Goal: Answer question/provide support

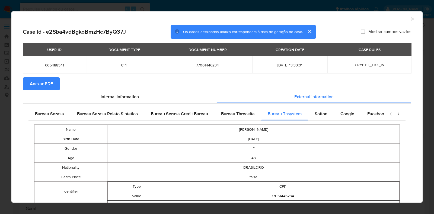
select select "10"
click at [410, 18] on icon "Fechar a janela" at bounding box center [412, 18] width 5 height 5
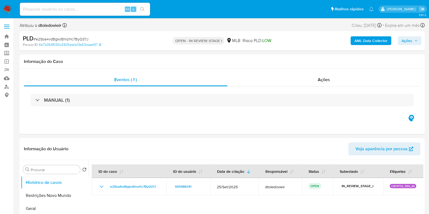
click at [401, 37] on button "Ações" at bounding box center [410, 40] width 24 height 9
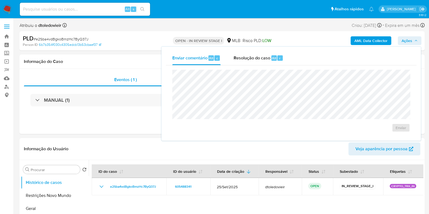
drag, startPoint x: 257, startPoint y: 56, endPoint x: 254, endPoint y: 67, distance: 10.7
click at [257, 57] on span "Resolução do caso" at bounding box center [252, 58] width 37 height 6
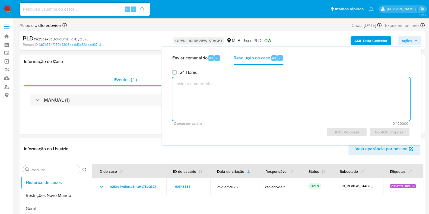
click at [241, 101] on textarea at bounding box center [291, 98] width 238 height 43
paste textarea "Em suma, as informações que resultam neste declínio são: Foi identificada uma i…"
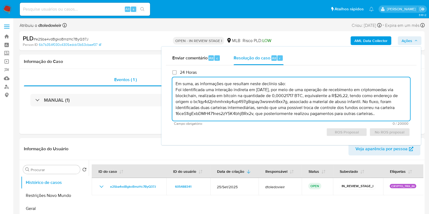
scroll to position [2, 0]
type textarea "Em suma, as informações que resultam neste declínio são: Foi identificada uma i…"
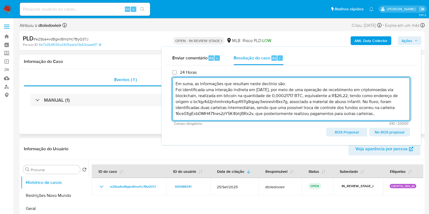
click at [75, 116] on div "Eventos ( 1 ) Ações MANUAL (1)" at bounding box center [222, 101] width 405 height 65
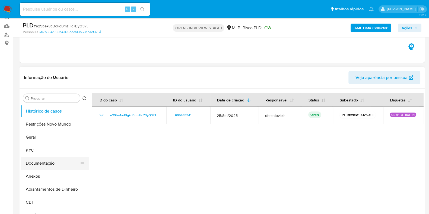
scroll to position [102, 0]
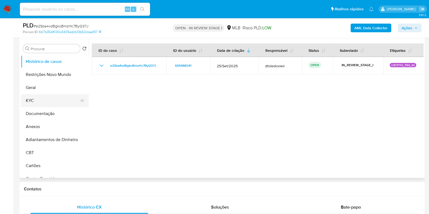
click at [48, 103] on button "KYC" at bounding box center [53, 100] width 64 height 13
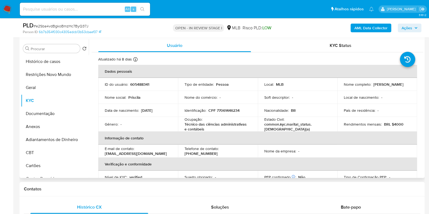
drag, startPoint x: 384, startPoint y: 86, endPoint x: 340, endPoint y: 87, distance: 43.5
click at [340, 87] on td "Nome completo : Priscila Ramos da Silva" at bounding box center [377, 84] width 80 height 13
copy p "Priscila Ramos da Silva"
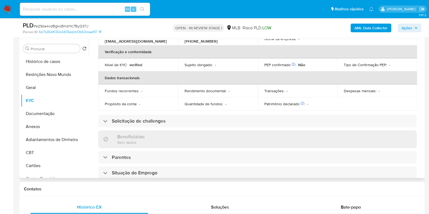
scroll to position [0, 0]
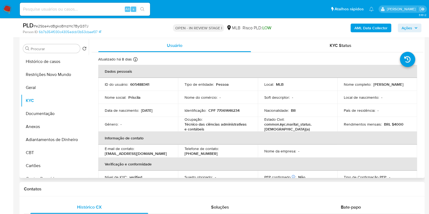
click at [232, 111] on p "CPF 77061446234" at bounding box center [224, 110] width 31 height 5
copy p "77061446234"
click at [52, 74] on button "Restrições Novo Mundo" at bounding box center [53, 74] width 64 height 13
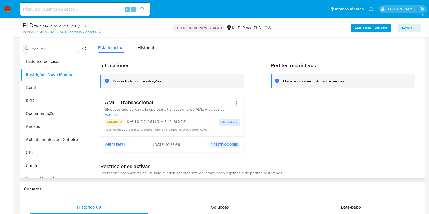
drag, startPoint x: 160, startPoint y: 104, endPoint x: 104, endPoint y: 103, distance: 55.9
click at [104, 103] on div "AML - Transaccional Bloqueos que aplican a la operatoria transaccional de AML. …" at bounding box center [172, 116] width 144 height 42
click at [53, 114] on button "Documentação" at bounding box center [53, 113] width 64 height 13
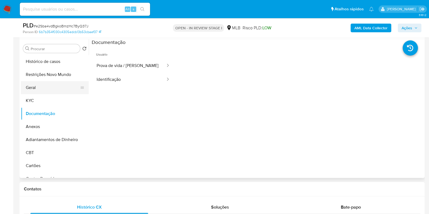
click at [31, 84] on button "Geral" at bounding box center [53, 87] width 64 height 13
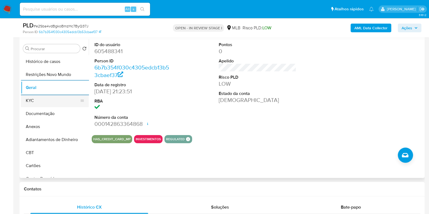
click at [42, 101] on button "KYC" at bounding box center [53, 100] width 64 height 13
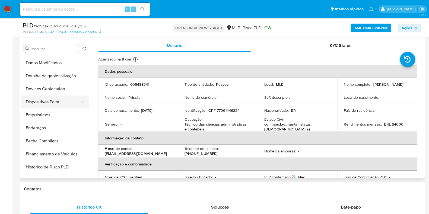
scroll to position [135, 0]
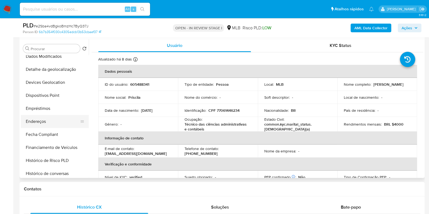
click at [45, 122] on button "Endereços" at bounding box center [53, 121] width 64 height 13
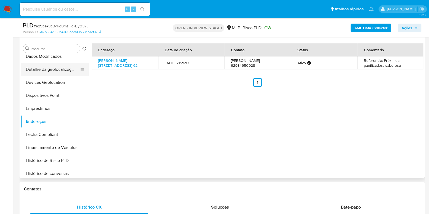
drag, startPoint x: 57, startPoint y: 70, endPoint x: 60, endPoint y: 72, distance: 3.5
click at [57, 70] on button "Detalhe da geolocalização" at bounding box center [53, 69] width 64 height 13
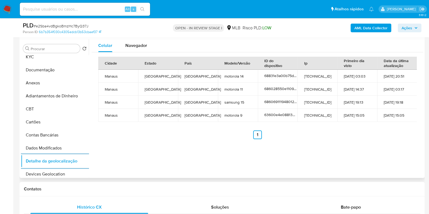
scroll to position [0, 0]
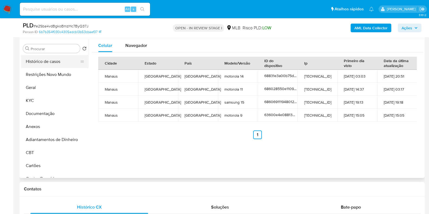
click at [48, 68] on button "Histórico de casos" at bounding box center [53, 61] width 64 height 13
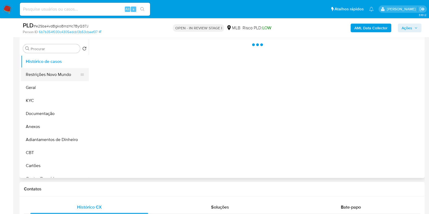
click at [49, 72] on button "Restrições Novo Mundo" at bounding box center [53, 74] width 64 height 13
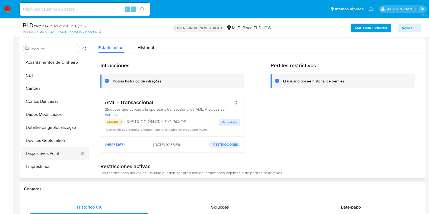
scroll to position [135, 0]
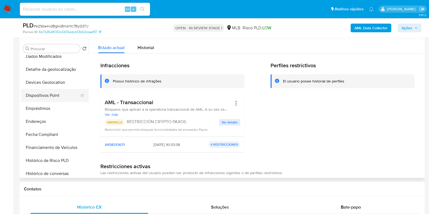
click at [53, 97] on button "Dispositivos Point" at bounding box center [53, 95] width 64 height 13
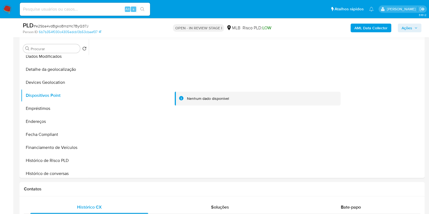
click at [361, 27] on b "AML Data Collector" at bounding box center [371, 28] width 33 height 9
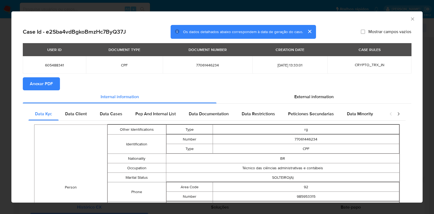
drag, startPoint x: 39, startPoint y: 83, endPoint x: 14, endPoint y: 92, distance: 26.7
click at [39, 83] on span "Anexar PDF" at bounding box center [41, 84] width 23 height 12
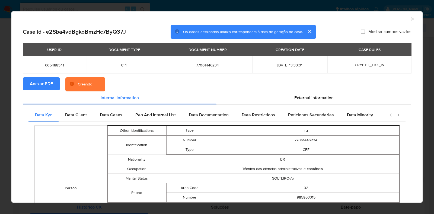
click at [0, 100] on div "AML Data Collector Case Id - e2Sba4vdBgkoBmzHc7ByQ37J Os dados detalhados abaix…" at bounding box center [217, 107] width 434 height 214
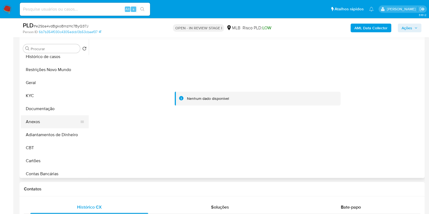
scroll to position [0, 0]
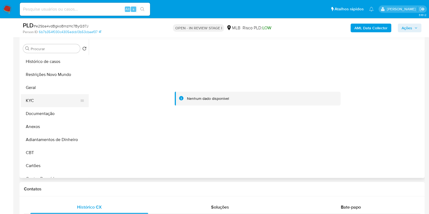
click at [43, 100] on button "KYC" at bounding box center [53, 100] width 64 height 13
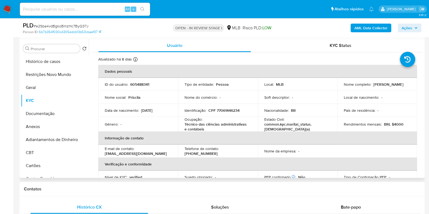
drag, startPoint x: 366, startPoint y: 89, endPoint x: 339, endPoint y: 89, distance: 26.3
click at [339, 89] on td "Nome completo : Priscila Ramos da Silva" at bounding box center [377, 84] width 80 height 13
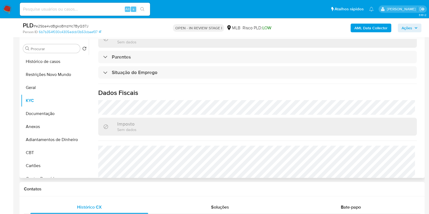
scroll to position [237, 0]
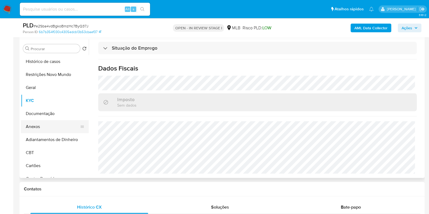
click at [35, 129] on button "Anexos" at bounding box center [53, 126] width 64 height 13
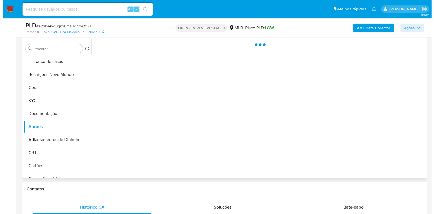
scroll to position [0, 0]
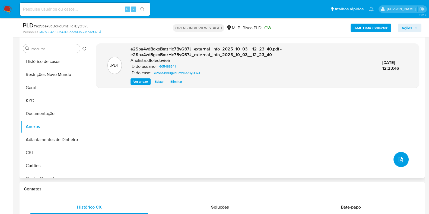
click at [399, 160] on icon "upload-file" at bounding box center [401, 159] width 7 height 7
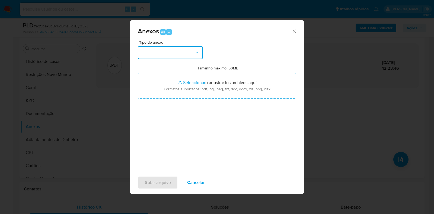
click at [180, 52] on button "button" at bounding box center [170, 52] width 65 height 13
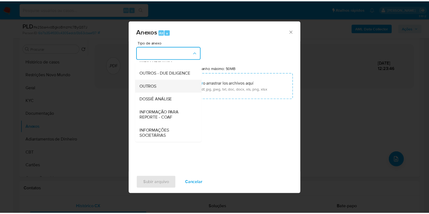
scroll to position [84, 0]
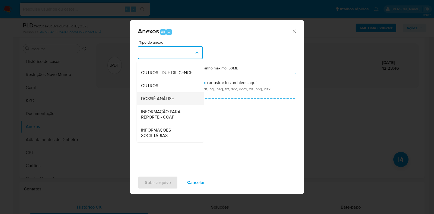
click at [167, 102] on span "DOSSIÊ ANÁLISE" at bounding box center [157, 98] width 33 height 5
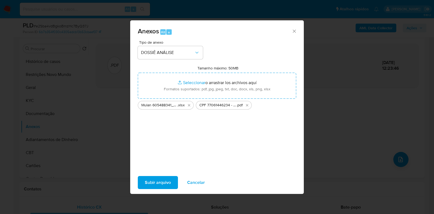
click at [157, 183] on span "Subir arquivo" at bounding box center [158, 183] width 26 height 12
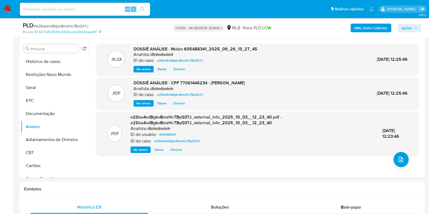
click at [417, 23] on div "AML Data Collector Ações" at bounding box center [355, 27] width 131 height 13
drag, startPoint x: 416, startPoint y: 24, endPoint x: 405, endPoint y: 31, distance: 13.0
click at [416, 25] on span "Ações" at bounding box center [410, 28] width 16 height 8
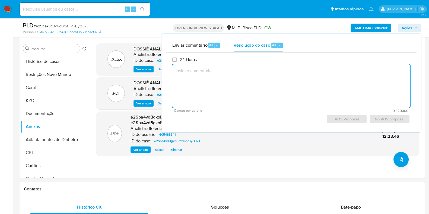
click at [255, 88] on textarea at bounding box center [291, 85] width 238 height 43
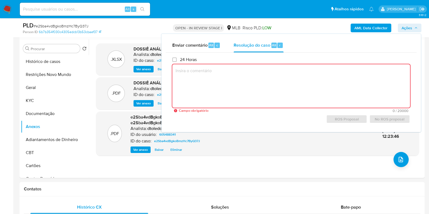
click at [237, 79] on textarea at bounding box center [291, 85] width 238 height 43
paste textarea "Em suma, as informações que resultam neste declínio são: Foi identificada uma i…"
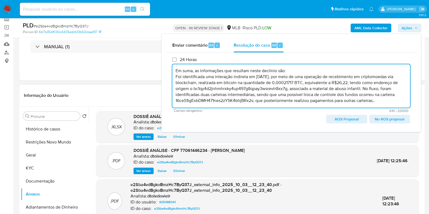
scroll to position [34, 0]
click at [389, 121] on span "No ROS proposal" at bounding box center [389, 119] width 33 height 8
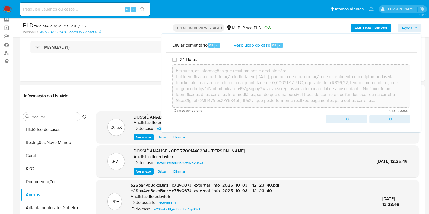
type textarea "Em suma, as informações que resultam neste declínio são: Foi identificada uma i…"
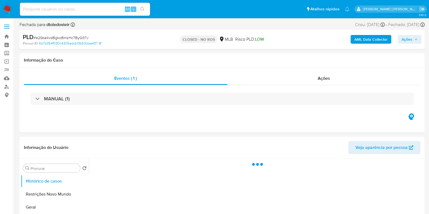
select select "10"
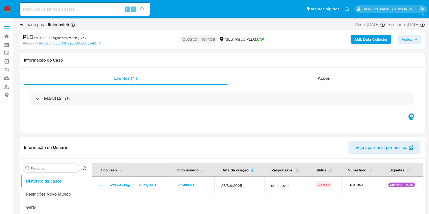
click at [386, 122] on div "Eventos ( 1 ) Ações MANUAL (1)" at bounding box center [222, 100] width 405 height 65
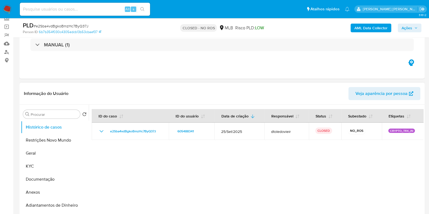
scroll to position [68, 0]
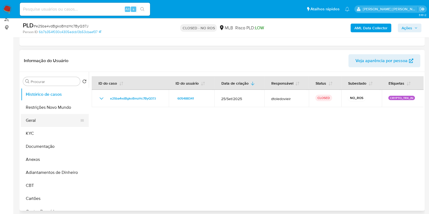
click at [38, 119] on button "Geral" at bounding box center [53, 120] width 64 height 13
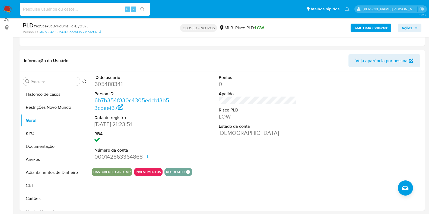
click at [83, 7] on input at bounding box center [85, 9] width 130 height 7
paste input "393057623"
type input "393057623"
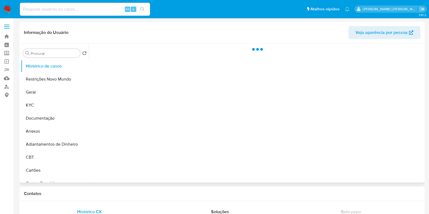
select select "10"
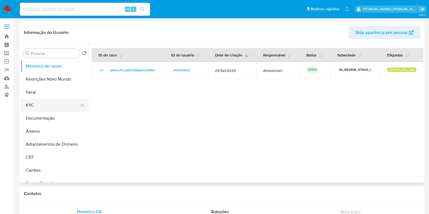
click at [54, 106] on button "KYC" at bounding box center [53, 105] width 64 height 13
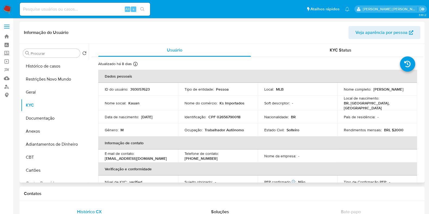
drag, startPoint x: 237, startPoint y: 25, endPoint x: 241, endPoint y: 25, distance: 3.8
click at [237, 25] on div "Informação do Usuário Veja aparência por pessoa" at bounding box center [222, 33] width 405 height 22
drag, startPoint x: 429, startPoint y: 1, endPoint x: 280, endPoint y: 34, distance: 153.4
click at [280, 44] on div "KYC Status" at bounding box center [340, 50] width 153 height 13
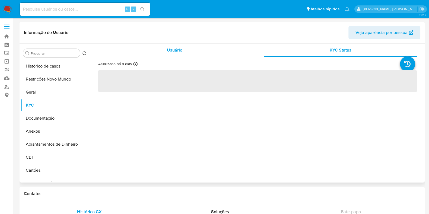
click at [213, 55] on div "Usuário" at bounding box center [174, 50] width 153 height 13
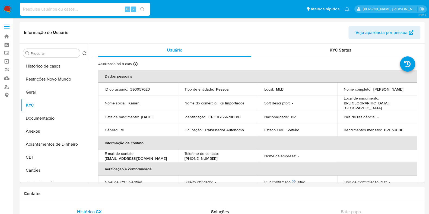
click at [62, 7] on input at bounding box center [85, 9] width 130 height 7
paste input "271411860"
type input "271411860"
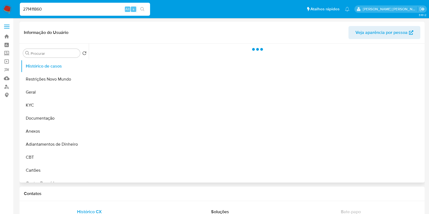
select select "10"
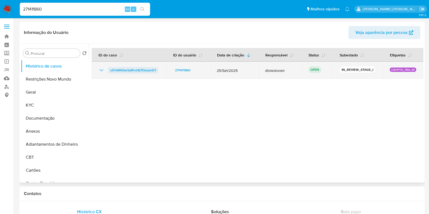
click at [133, 71] on span "xXYsW6Qw3y8fnd4j7DbzpmD1" at bounding box center [133, 70] width 46 height 7
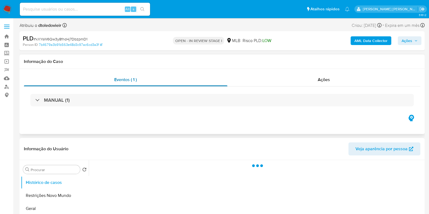
select select "10"
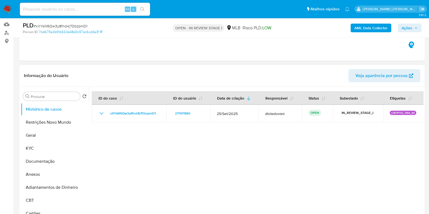
scroll to position [68, 0]
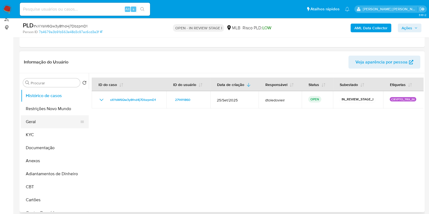
click at [31, 121] on button "Geral" at bounding box center [53, 121] width 64 height 13
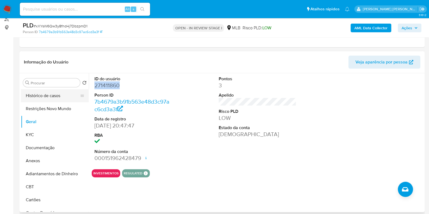
click at [64, 101] on button "Histórico de casos" at bounding box center [53, 95] width 64 height 13
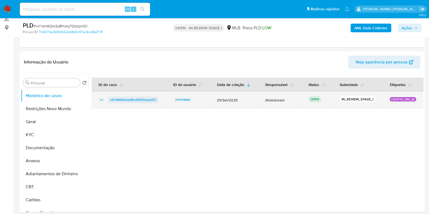
click at [118, 101] on span "xXYsW6Qw3y8fnd4j7DbzpmD1" at bounding box center [133, 100] width 46 height 7
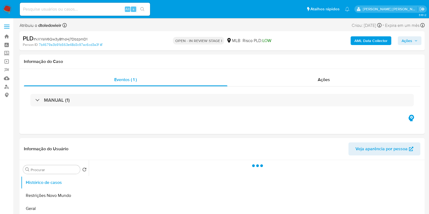
select select "10"
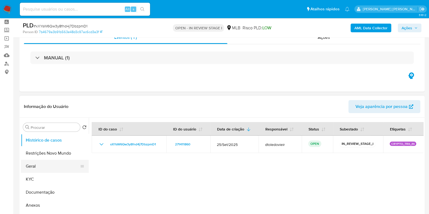
scroll to position [34, 0]
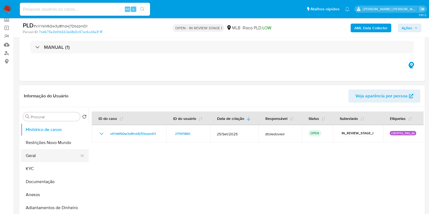
drag, startPoint x: 43, startPoint y: 160, endPoint x: 43, endPoint y: 157, distance: 3.3
click at [43, 160] on button "Geral" at bounding box center [53, 155] width 64 height 13
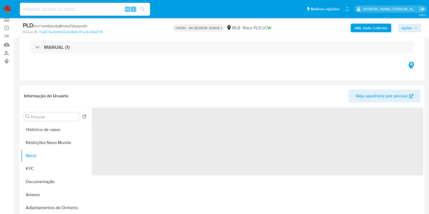
scroll to position [68, 0]
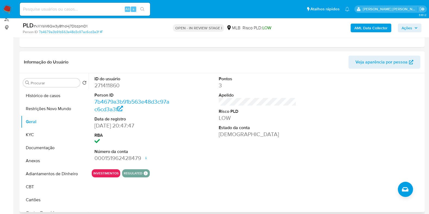
click at [112, 84] on dd "271411860" at bounding box center [133, 86] width 78 height 8
copy dd "271411860"
click at [30, 135] on button "KYC" at bounding box center [53, 134] width 64 height 13
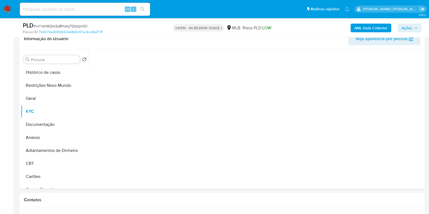
scroll to position [102, 0]
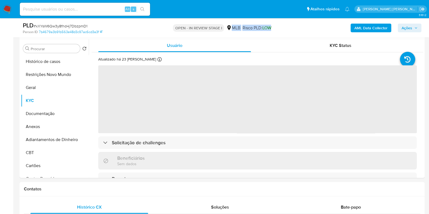
drag, startPoint x: 269, startPoint y: 29, endPoint x: 231, endPoint y: 26, distance: 38.3
click at [231, 26] on div "OPEN - IN REVIEW STAGE I MLB Risco PLD: LOW" at bounding box center [221, 27] width 131 height 13
